Goal: Task Accomplishment & Management: Complete application form

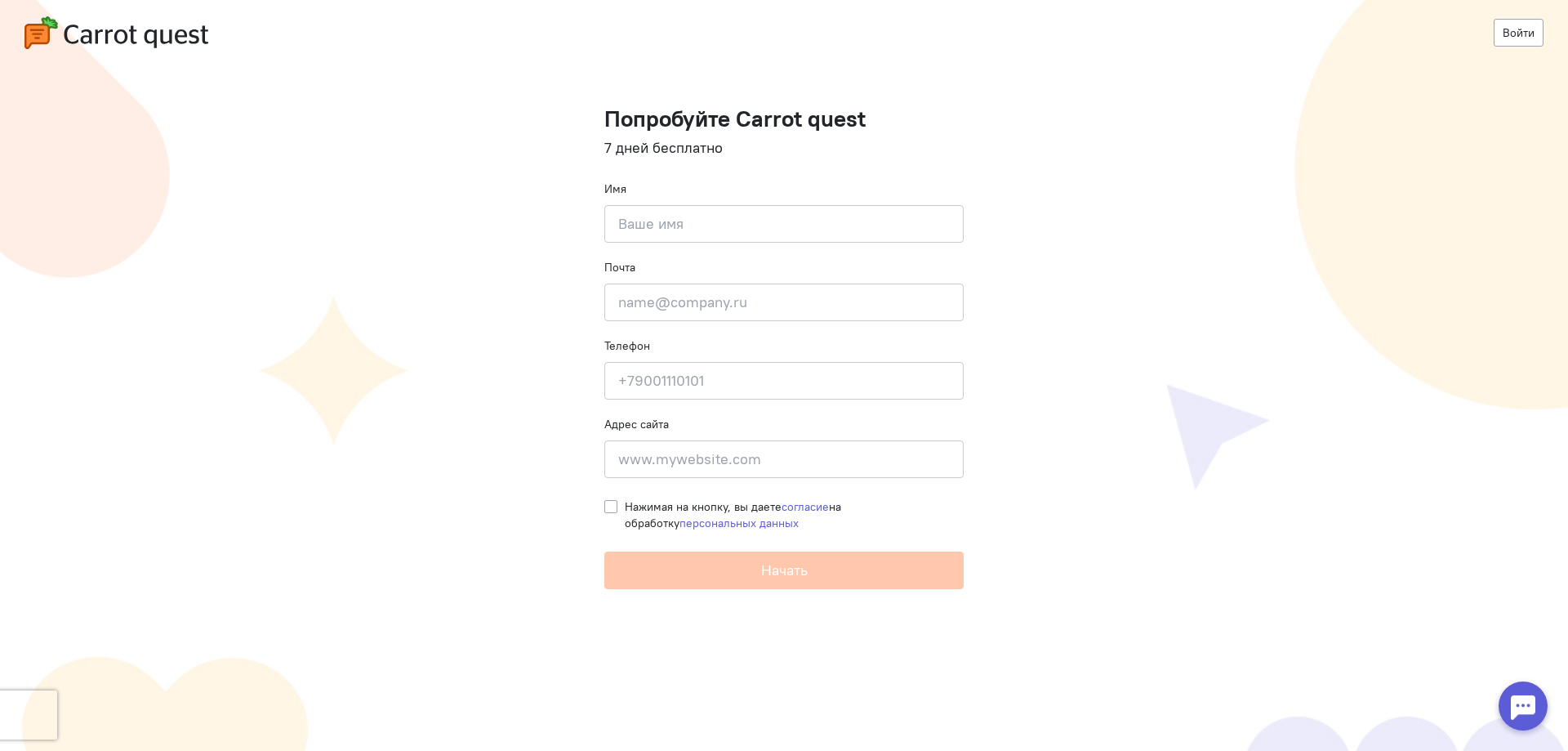
click at [714, 233] on input at bounding box center [784, 223] width 360 height 38
type input "[PERSON_NAME]"
type input "[PHONE_NUMBER]"
type input "Восточный 2"
drag, startPoint x: 748, startPoint y: 455, endPoint x: 622, endPoint y: 455, distance: 126.0
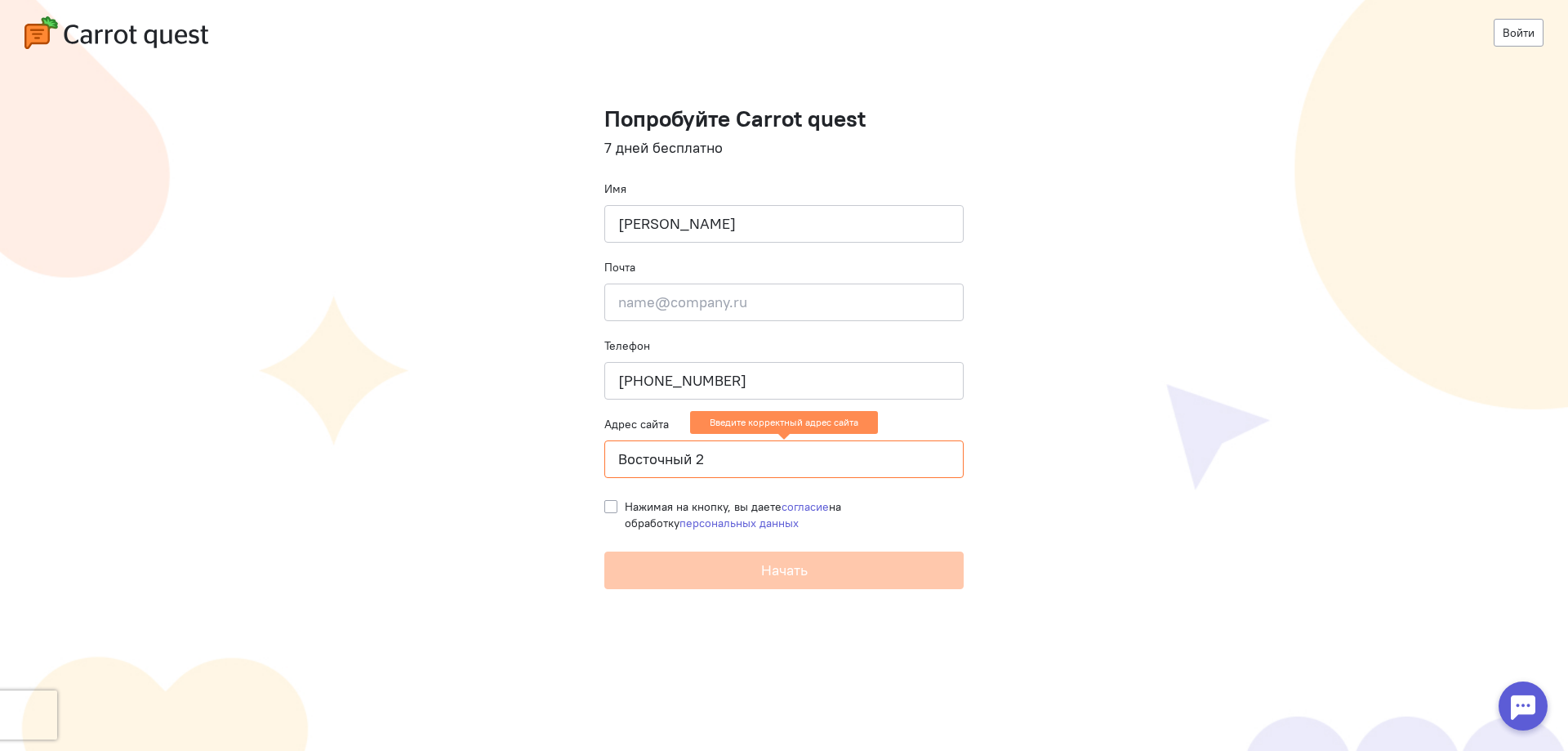
click at [622, 455] on input "Восточный 2" at bounding box center [784, 458] width 360 height 38
click at [1098, 356] on cq-registration "Войти Попробуйте Carrot quest 7 дней бесплатно Имя ILYA VAKHITOV Почта Введите …" at bounding box center [784, 376] width 1568 height 751
click at [692, 452] on input at bounding box center [784, 458] width 360 height 38
paste input "https://capslock-amocrm.ru/"
type input "https://capslock-amocrm.ru/"
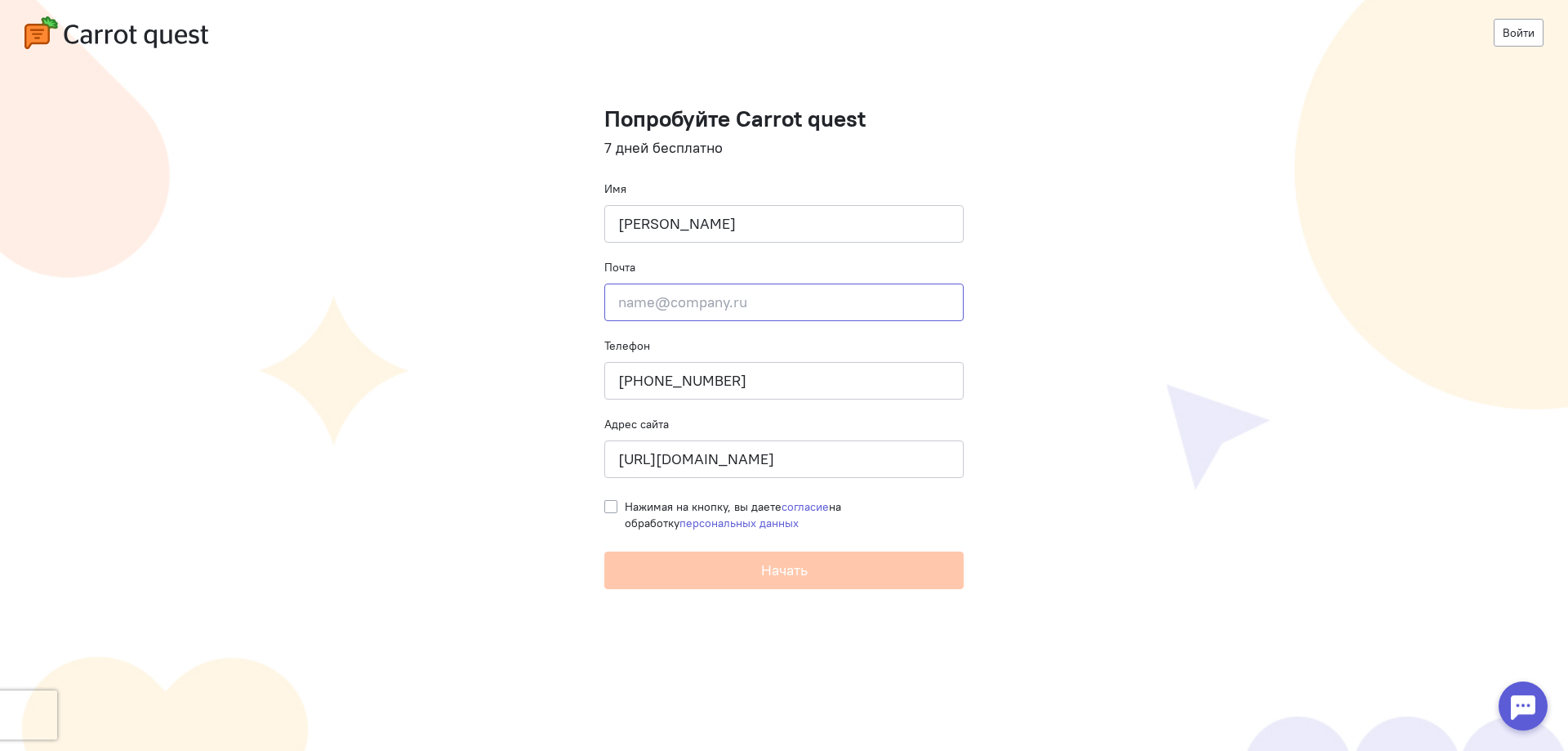
click at [731, 307] on input "email" at bounding box center [784, 302] width 360 height 38
click at [764, 304] on input "email" at bounding box center [784, 302] width 360 height 38
paste input "VeryPery@yandex.ru"
type input "VeryPery@yandex.ru"
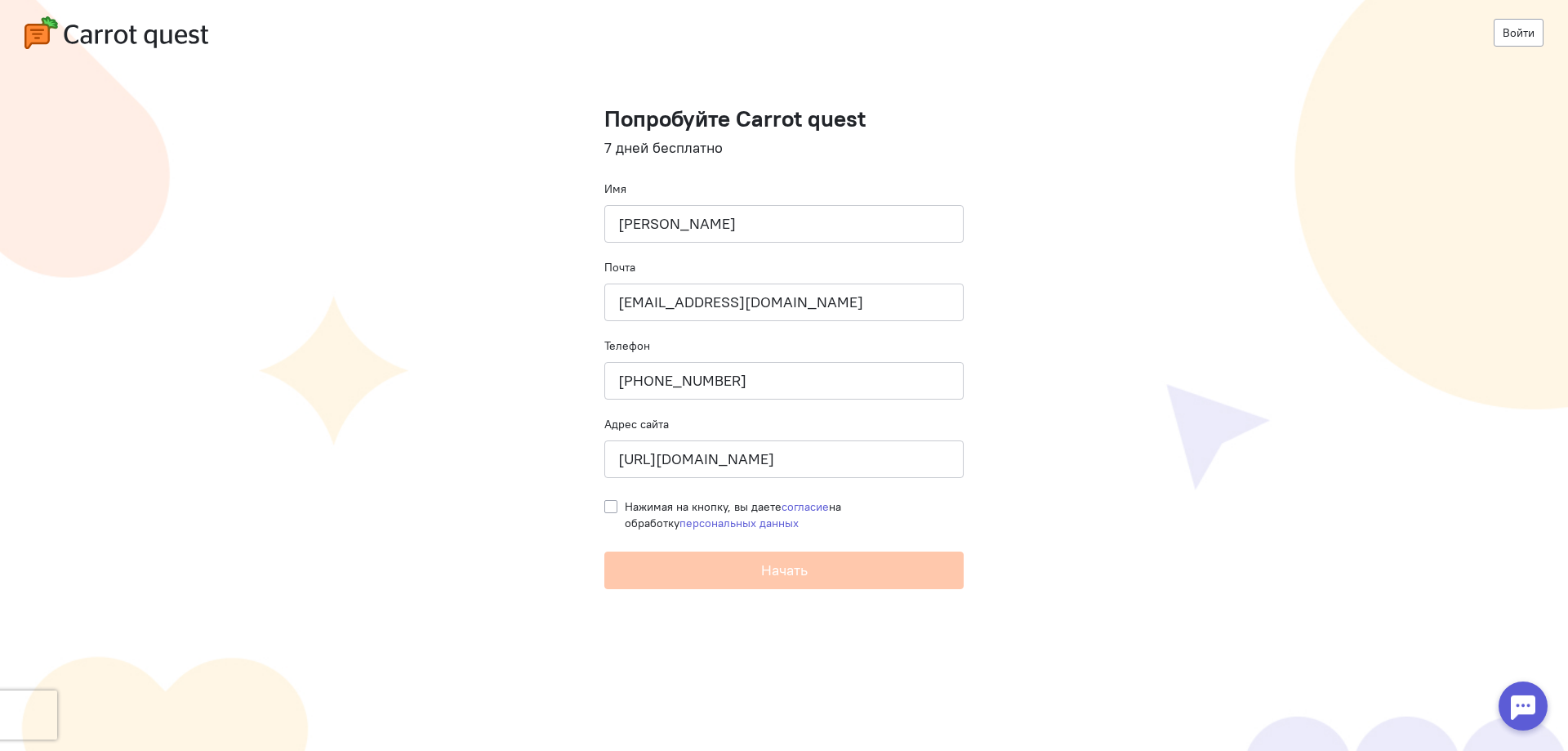
click at [625, 504] on label "Нажимая на кнопку, вы даете согласие на обработку персональных данных" at bounding box center [795, 515] width 339 height 33
click at [611, 504] on input "Нажимая на кнопку, вы даете согласие на обработку персональных данных" at bounding box center [610, 505] width 13 height 15
checkbox input "true"
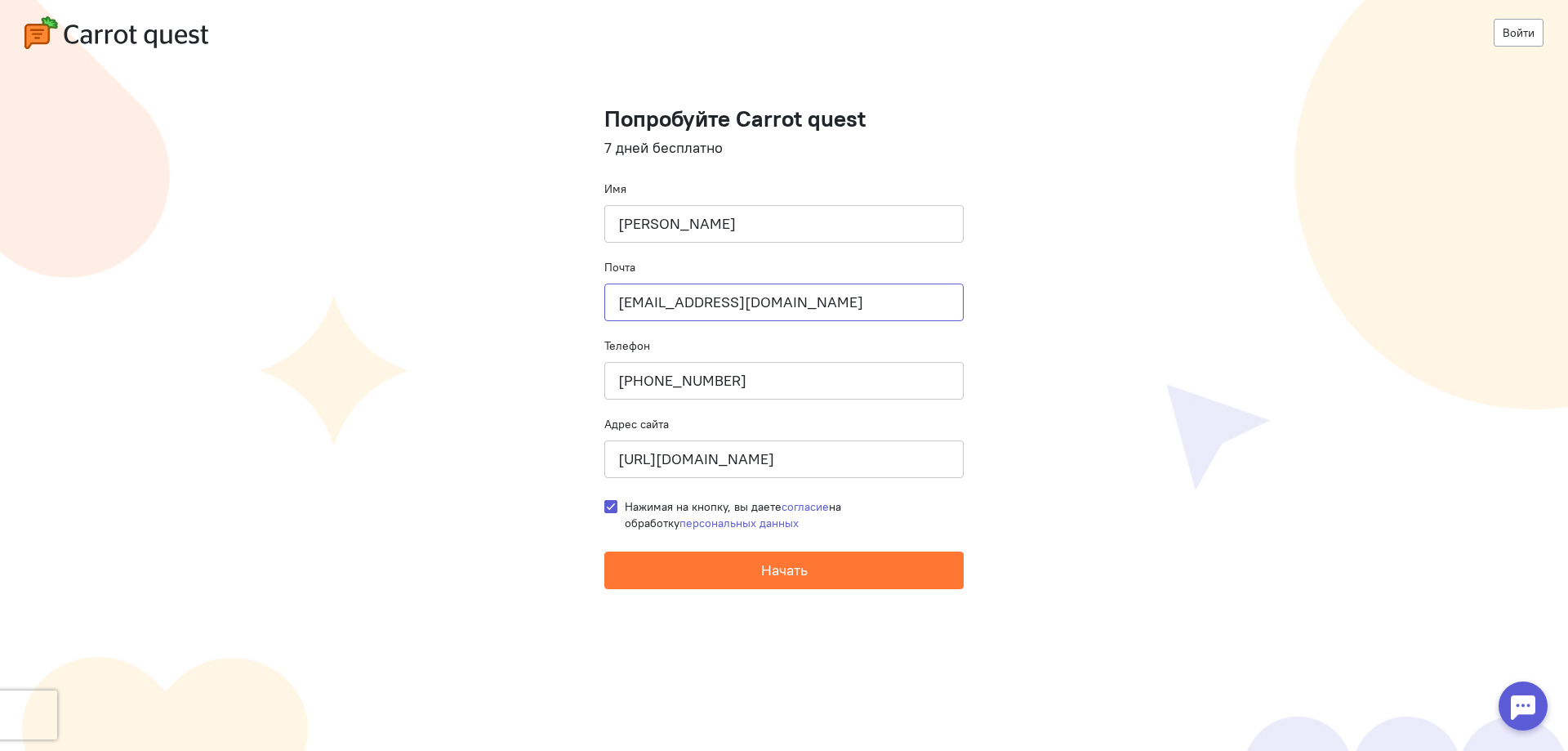
click at [619, 295] on input "VeryPery@yandex.ru" at bounding box center [784, 302] width 360 height 38
type input "VeryPery@yandex.ru"
click at [780, 541] on form "Попробуйте Carrot quest 7 дней бесплатно Имя ILYA VAKHITOV Почта VeryPery@yande…" at bounding box center [784, 347] width 360 height 483
click at [788, 563] on span "Начать" at bounding box center [785, 570] width 47 height 19
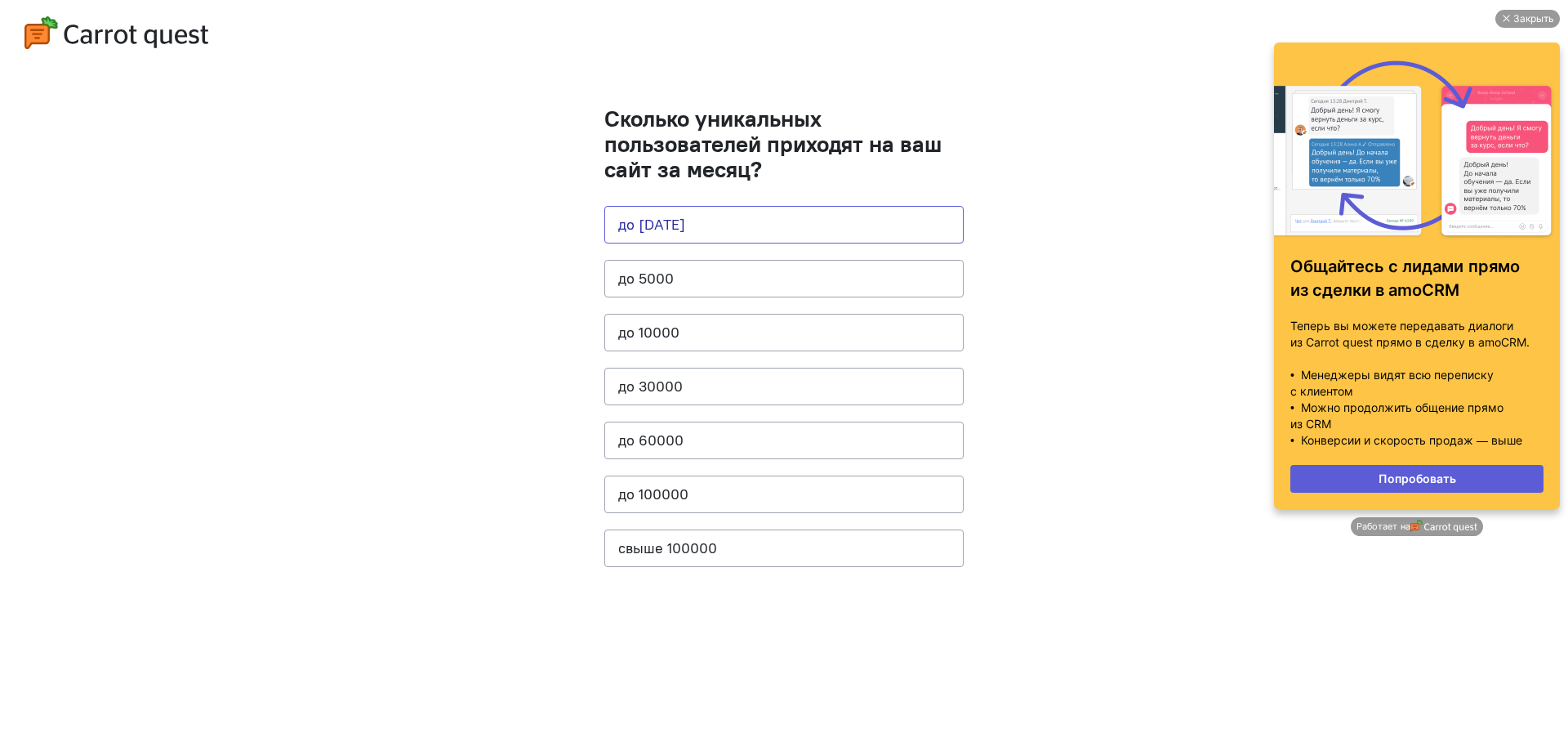
click at [685, 223] on button "до [DATE]" at bounding box center [784, 224] width 360 height 38
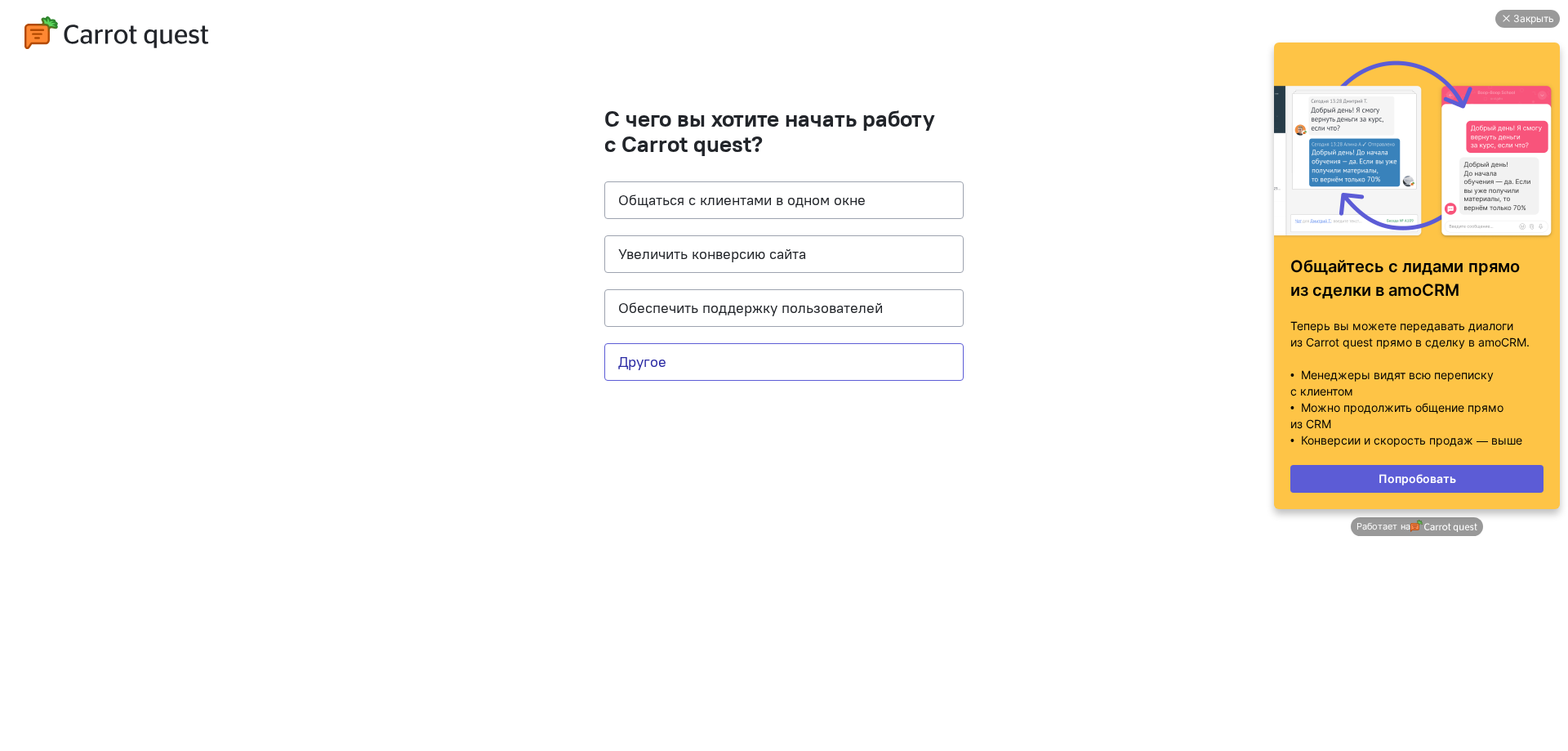
click at [656, 362] on button "Другое" at bounding box center [784, 362] width 360 height 38
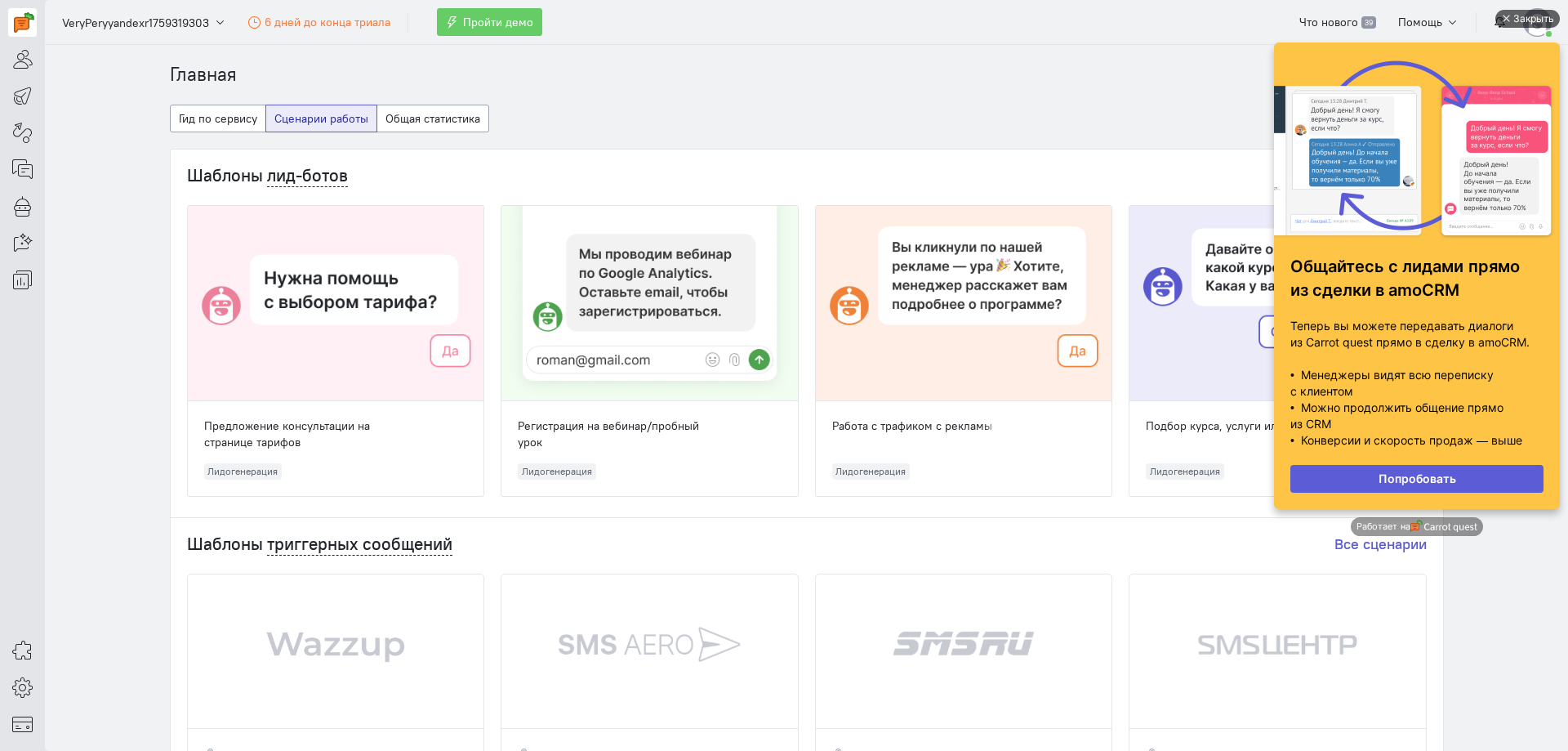
click at [1527, 18] on div "Закрыть" at bounding box center [1534, 19] width 41 height 18
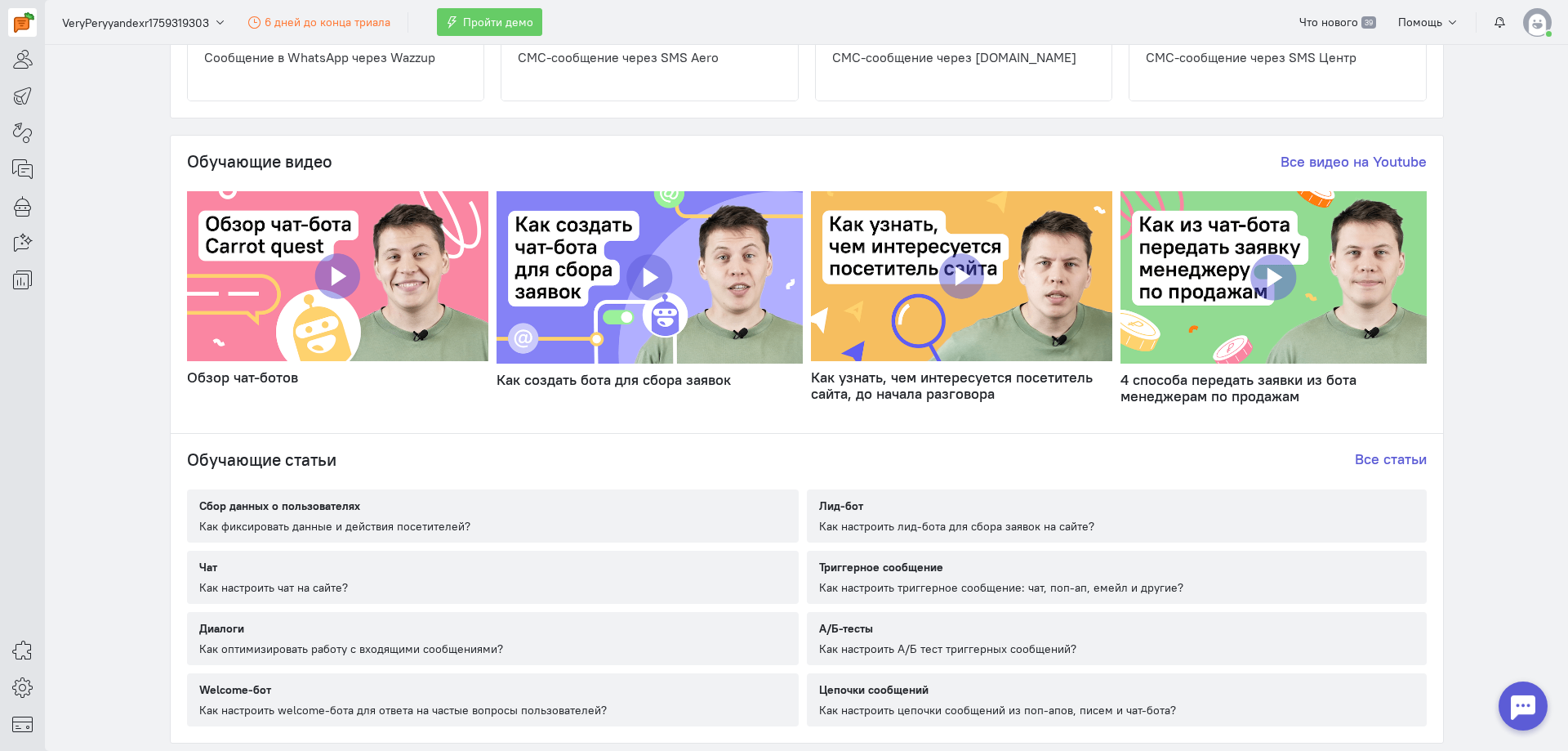
scroll to position [816, 0]
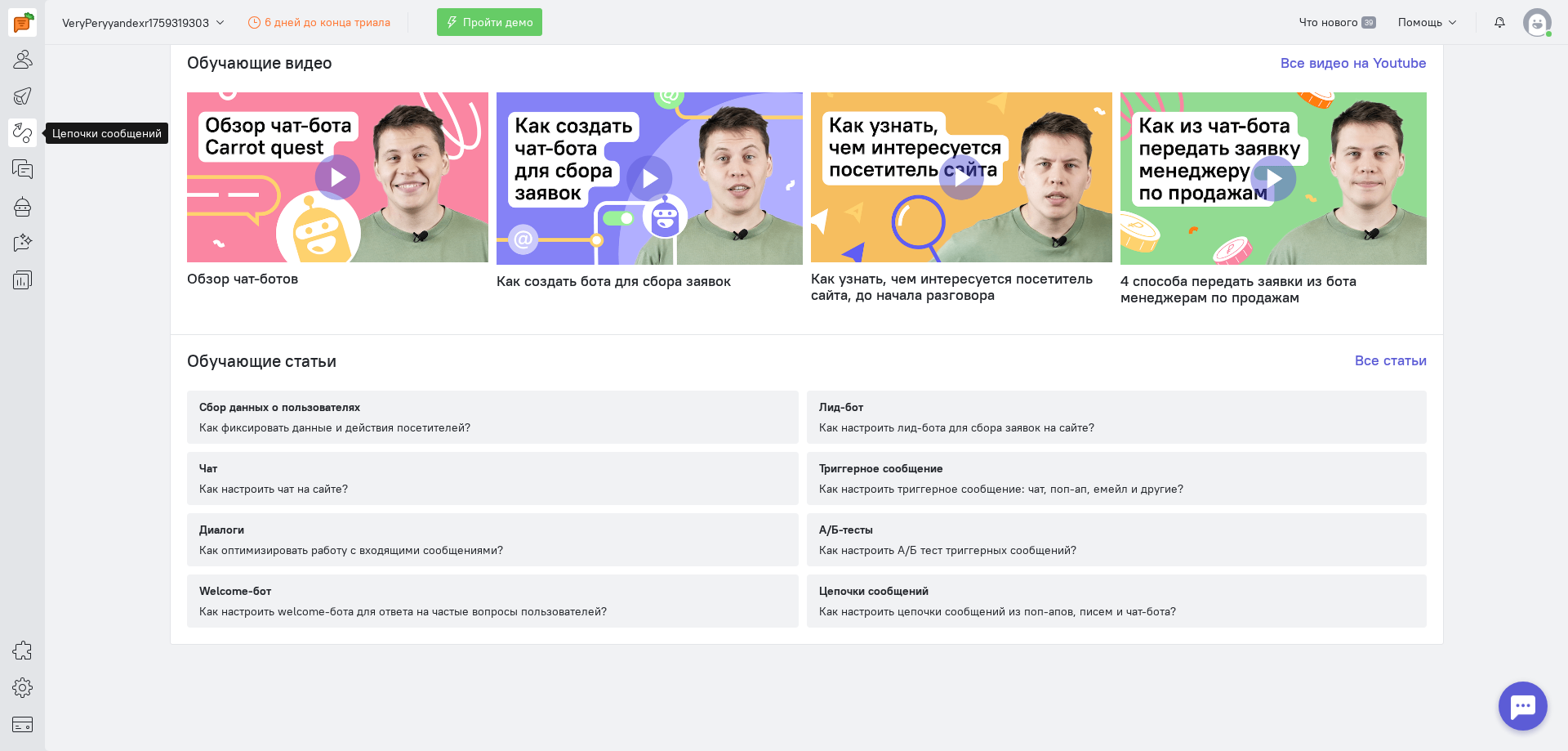
click at [27, 135] on icon at bounding box center [22, 133] width 20 height 20
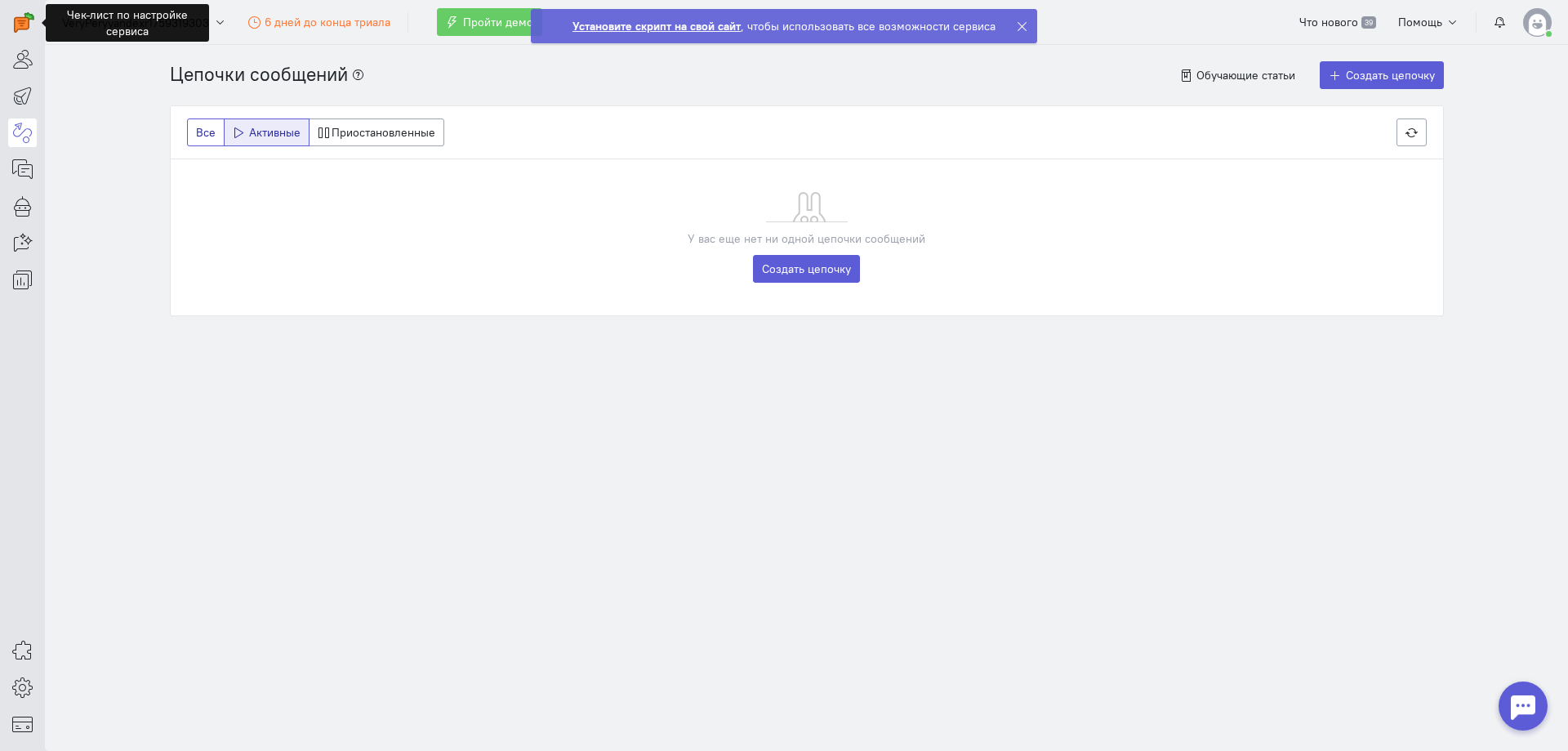
click at [206, 123] on label "Все" at bounding box center [206, 132] width 38 height 27
click at [206, 124] on input "Все" at bounding box center [201, 129] width 11 height 11
click at [1021, 24] on icon at bounding box center [1022, 26] width 13 height 13
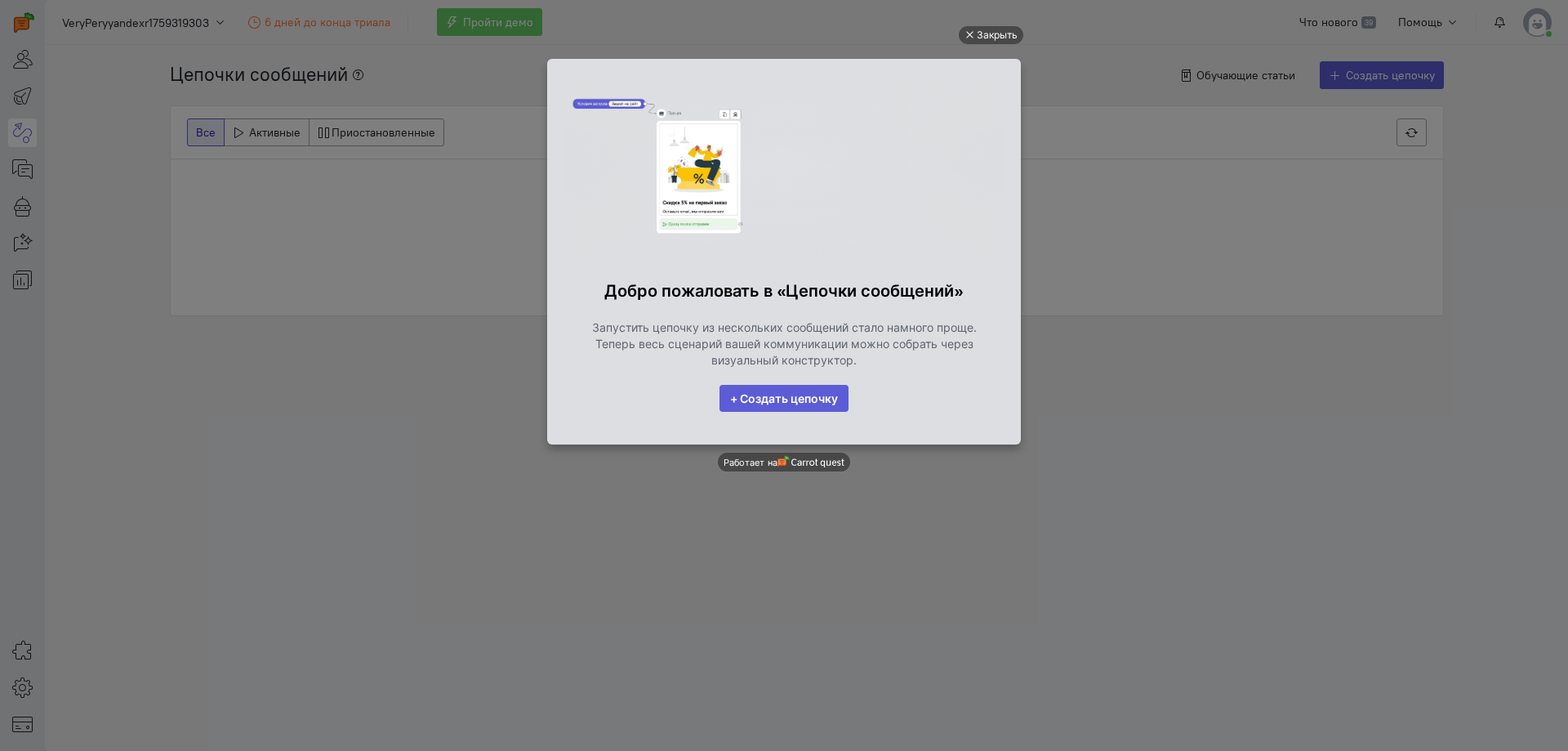
click at [806, 402] on link "+ Создать цепочку" at bounding box center [784, 398] width 129 height 27
